Goal: Task Accomplishment & Management: Manage account settings

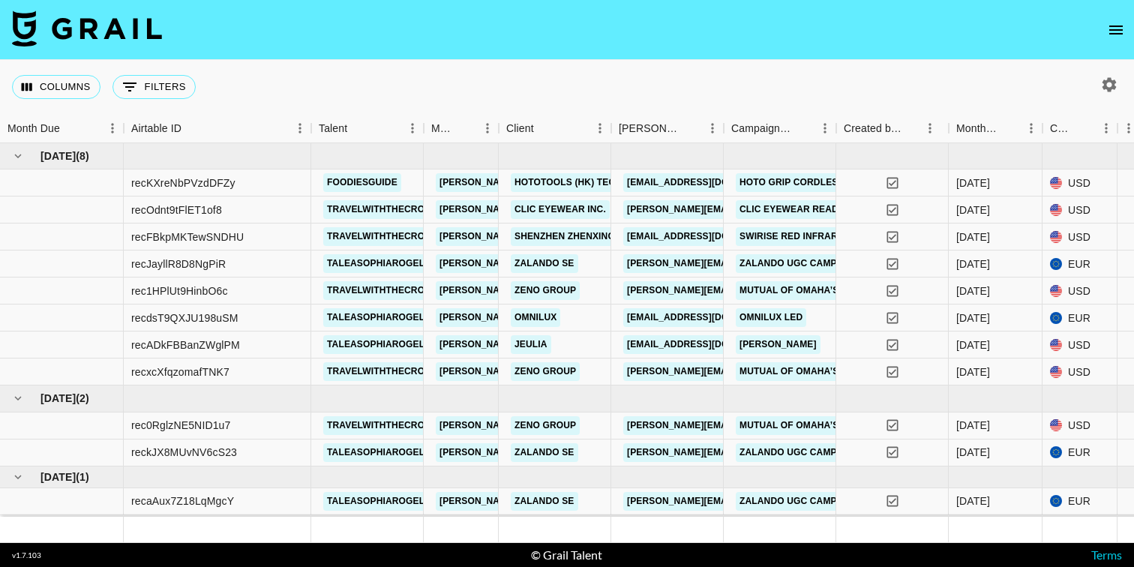
click at [1110, 32] on icon "open drawer" at bounding box center [1116, 30] width 14 height 9
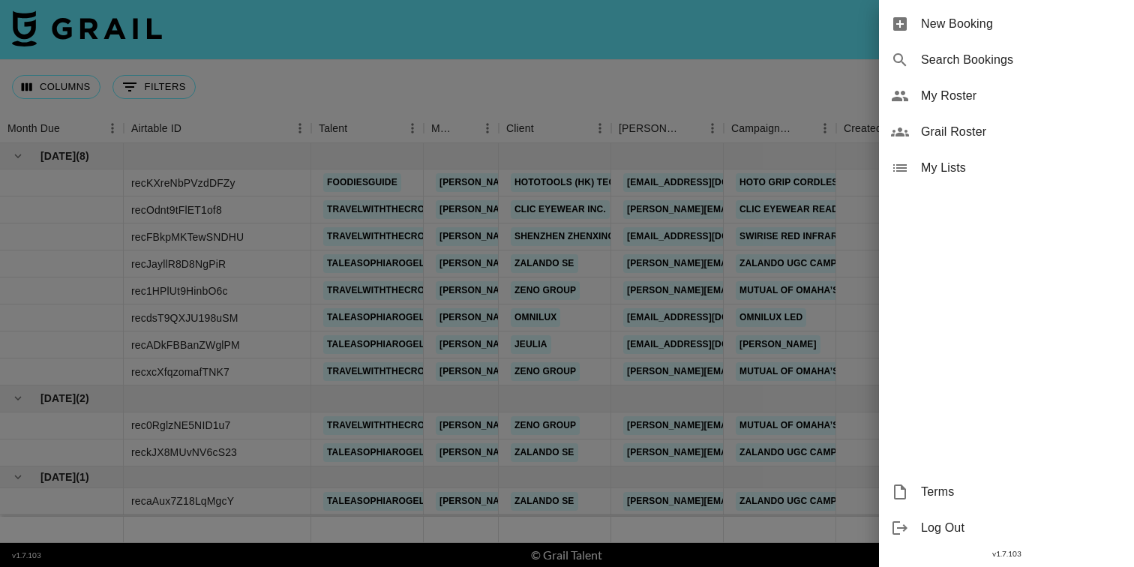
click at [955, 87] on span "My Roster" at bounding box center [1021, 96] width 201 height 18
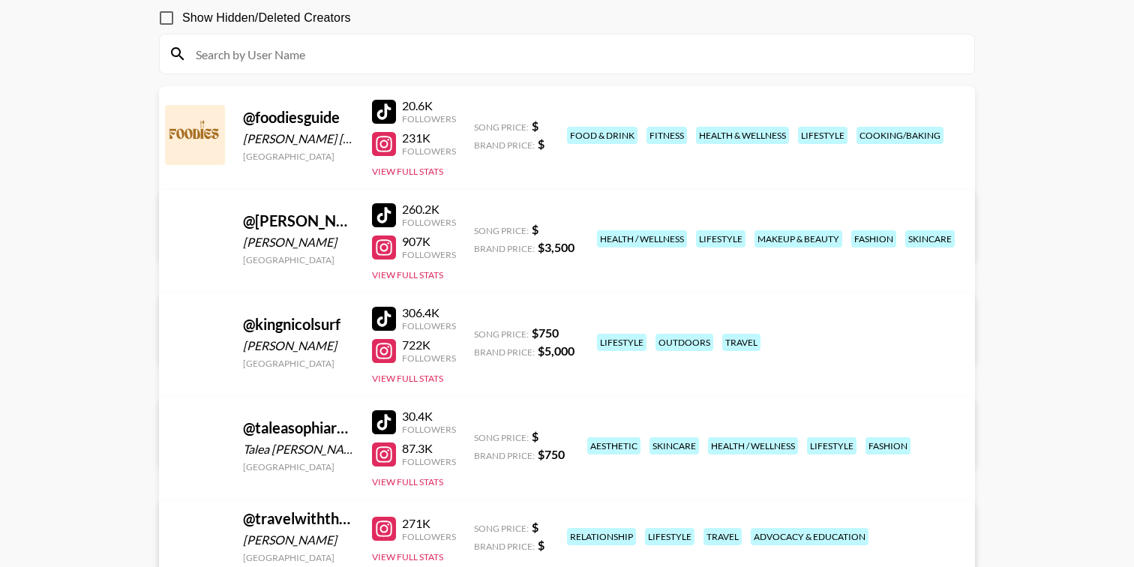
scroll to position [208, 0]
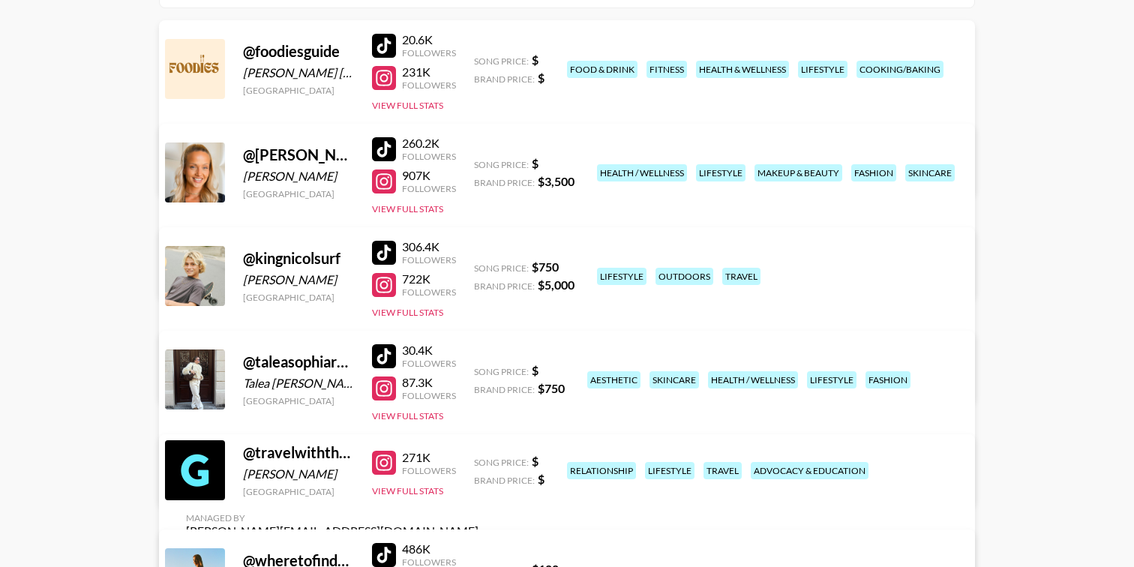
click at [479, 369] on link "View/Edit Details" at bounding box center [332, 376] width 293 height 15
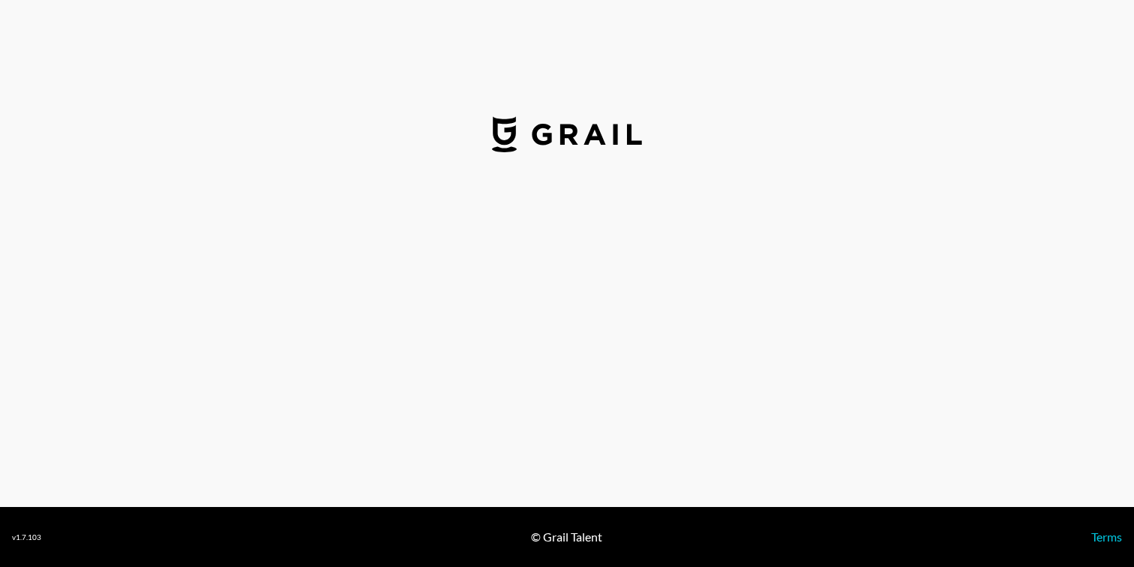
select select "USD"
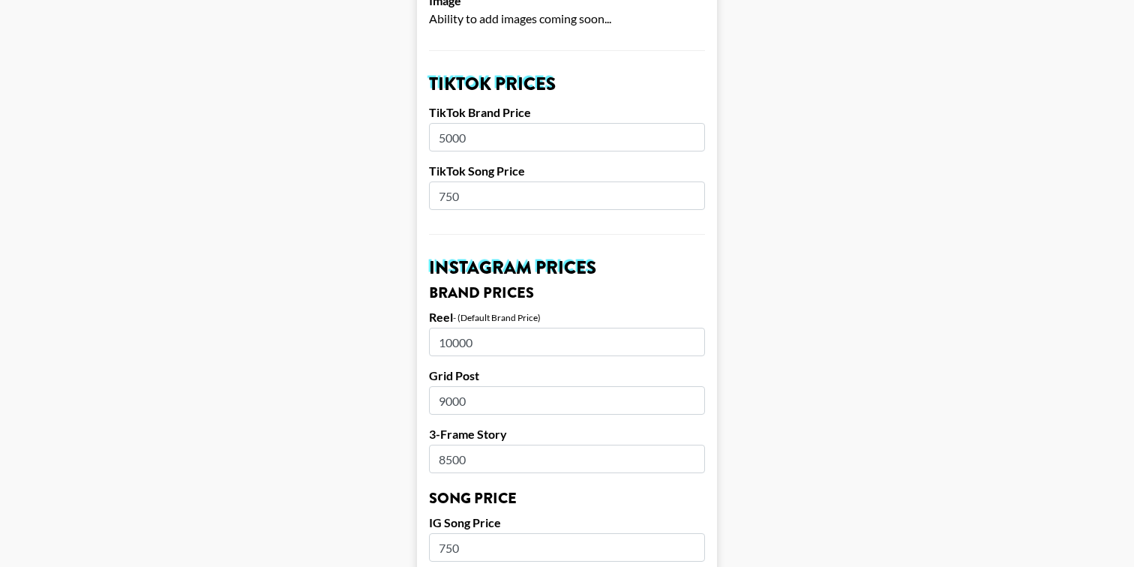
scroll to position [500, 0]
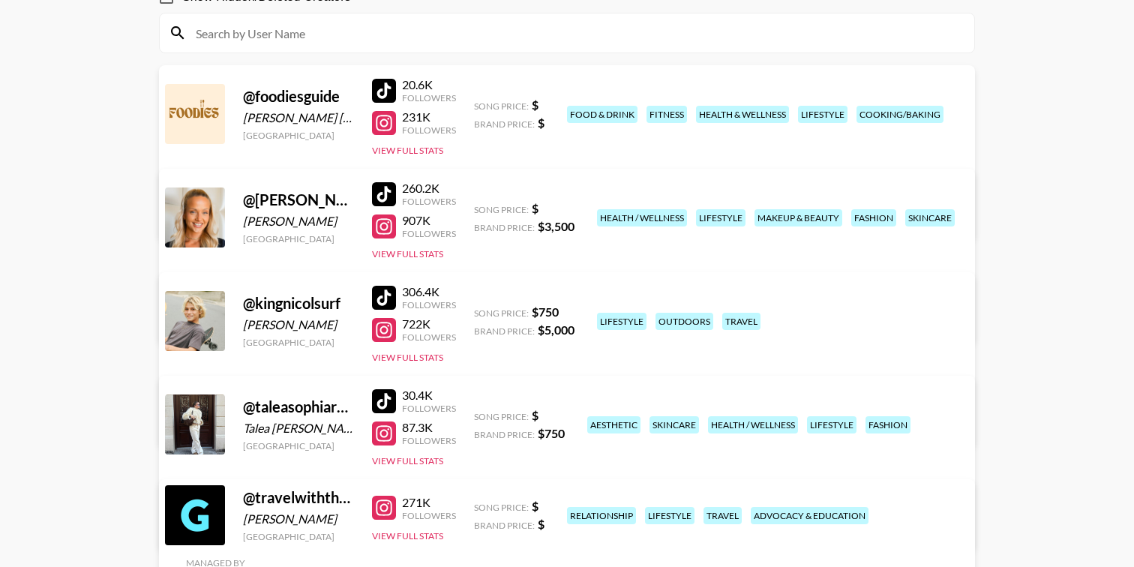
scroll to position [147, 0]
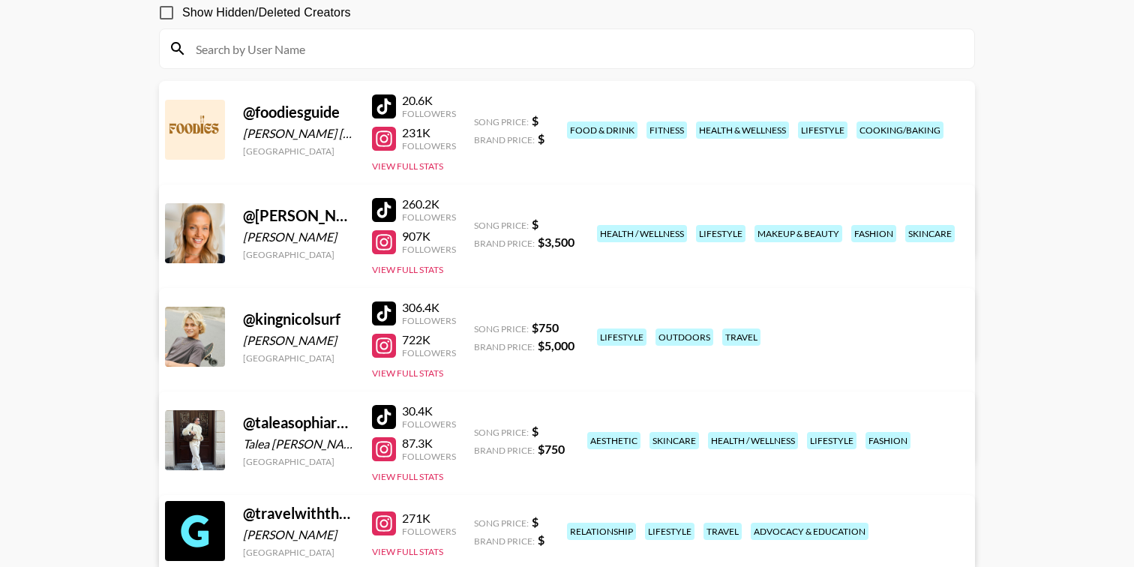
click at [388, 348] on div at bounding box center [384, 346] width 24 height 24
